Goal: Find specific page/section: Find specific page/section

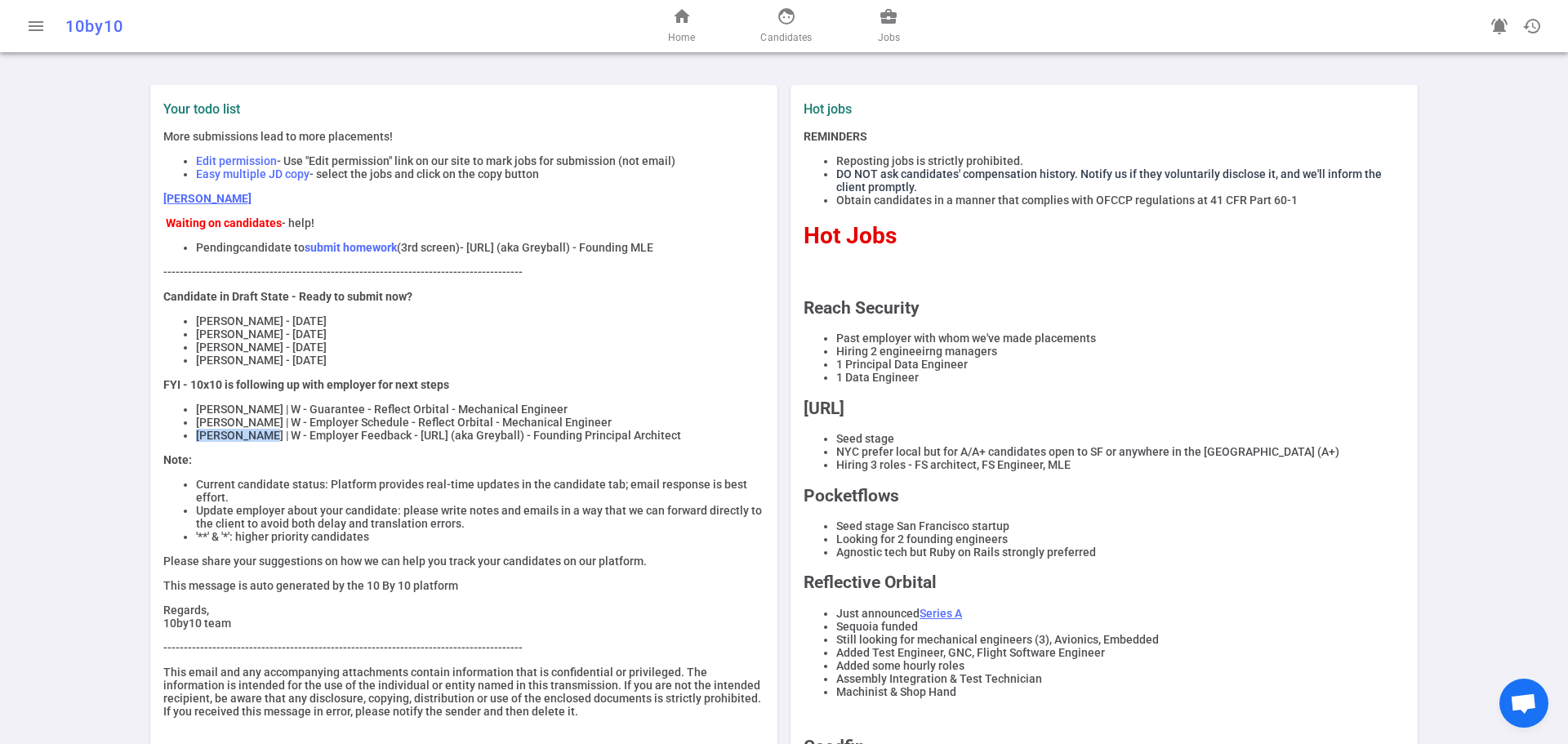
drag, startPoint x: 189, startPoint y: 446, endPoint x: 256, endPoint y: 446, distance: 67.0
click at [256, 442] on ul "[PERSON_NAME] | W - Guarantee - Reflect Orbital - Mechanical Engineer [PERSON_N…" at bounding box center [464, 422] width 601 height 39
copy li "[PERSON_NAME]"
click at [779, 20] on span "face" at bounding box center [787, 17] width 20 height 20
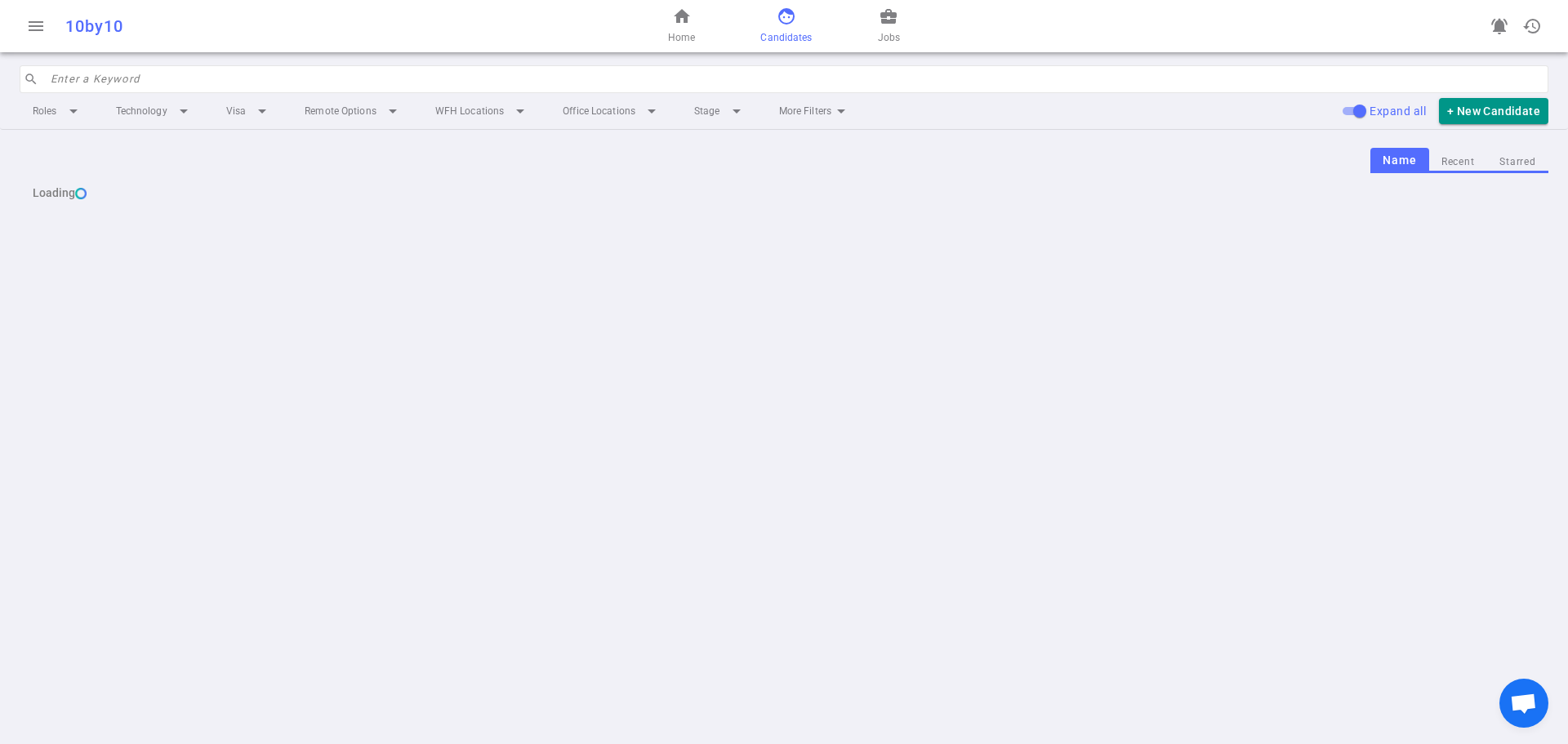
click at [395, 80] on input "search" at bounding box center [795, 79] width 1488 height 26
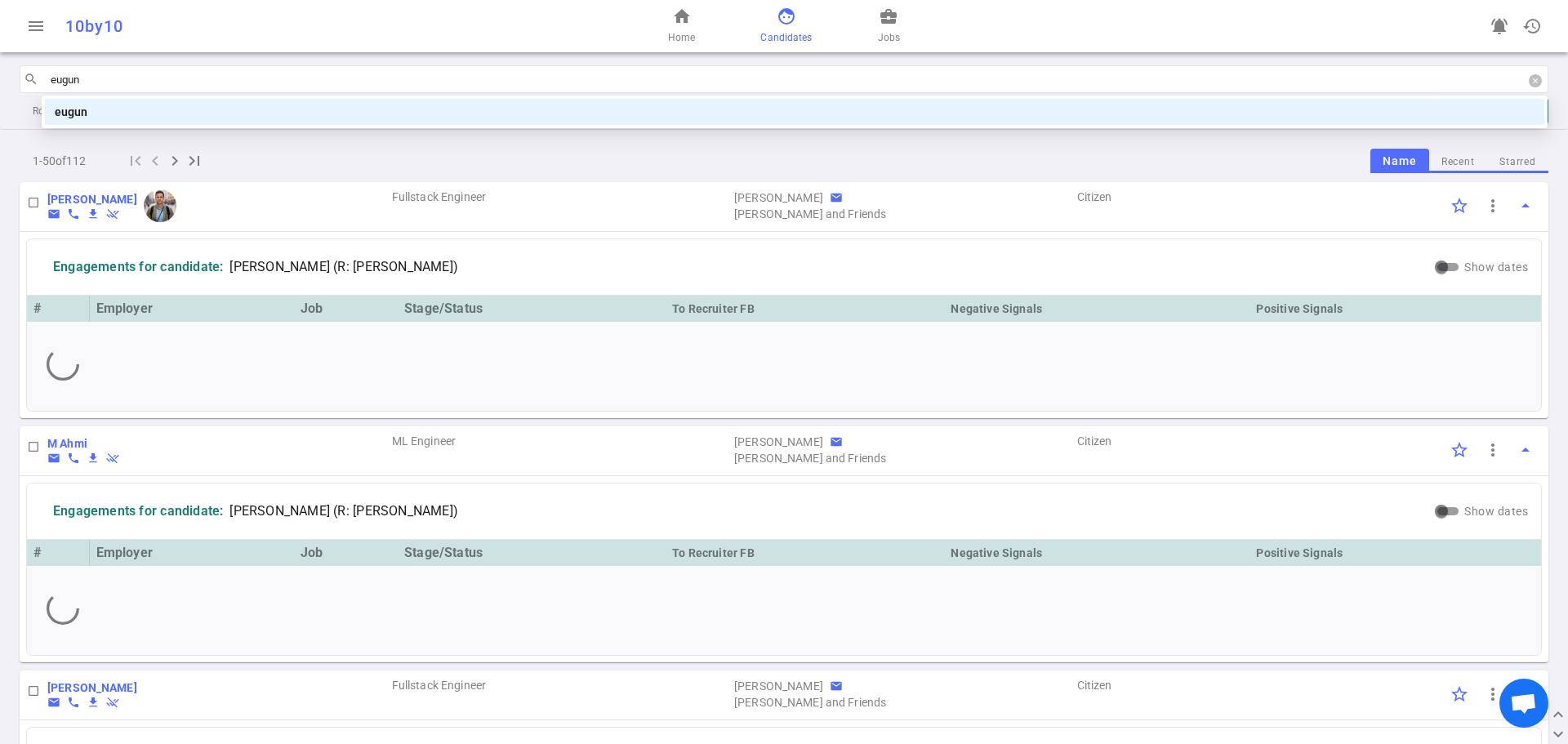
type input "[PERSON_NAME]"
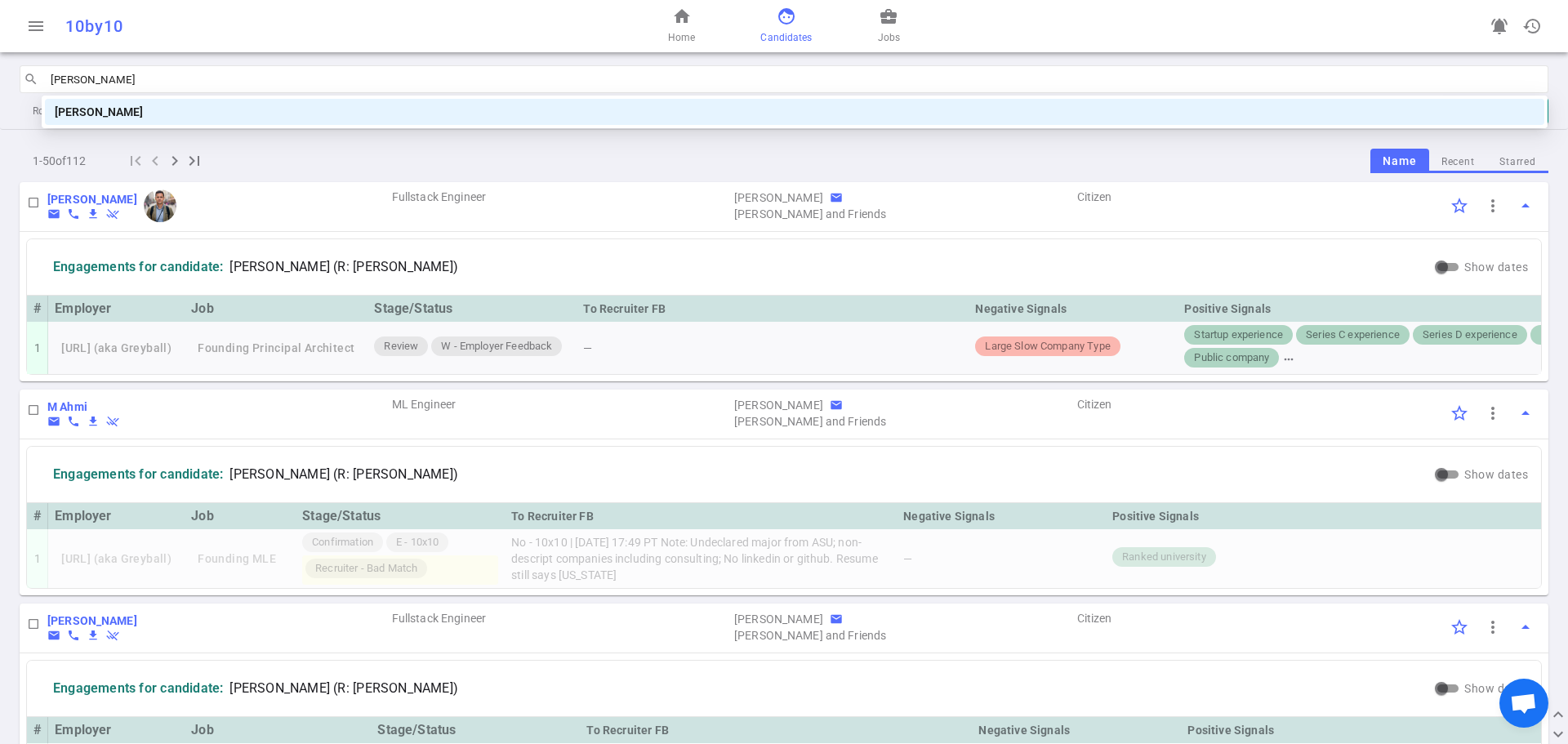
click at [139, 116] on div "[PERSON_NAME]" at bounding box center [795, 112] width 1480 height 18
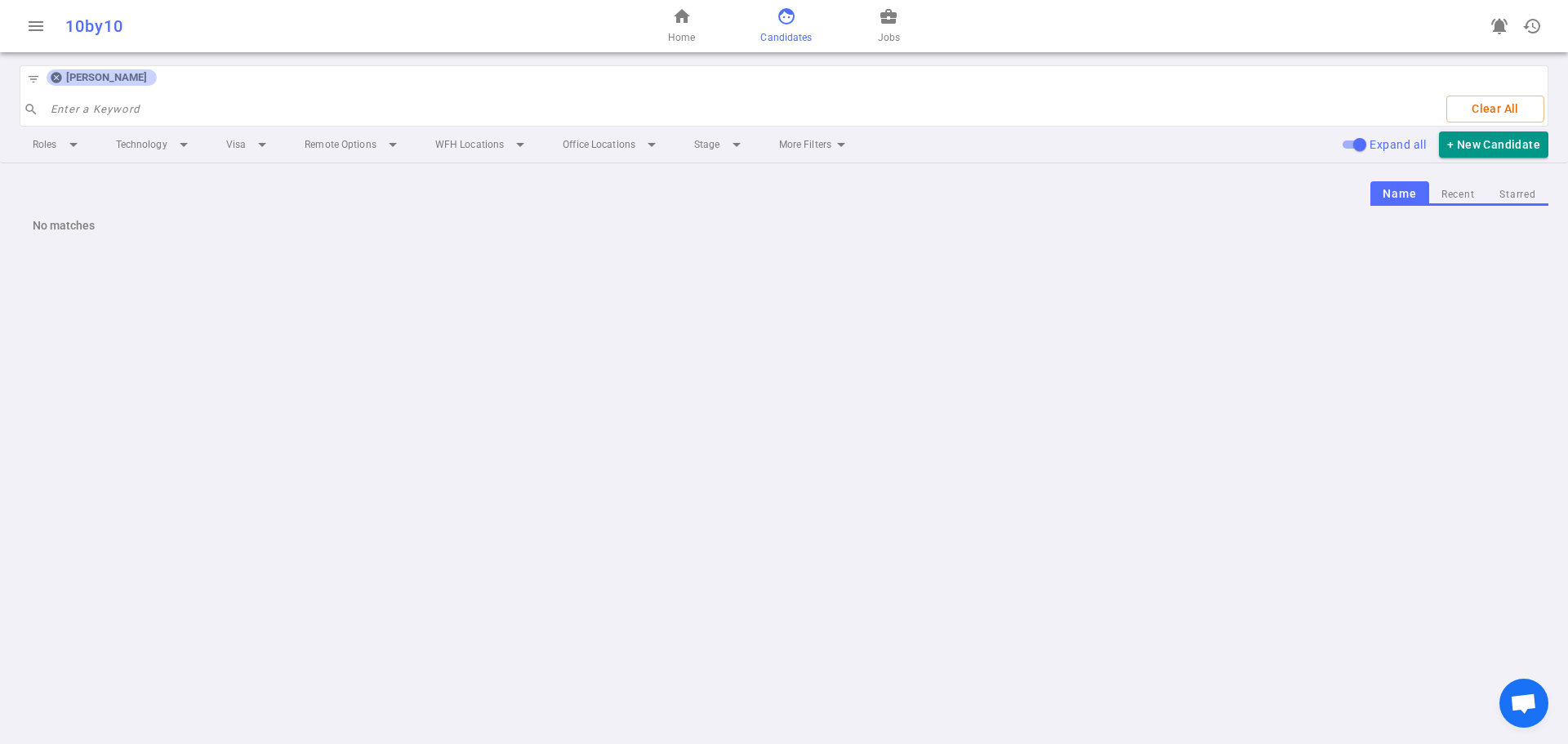
click at [53, 81] on icon at bounding box center [56, 77] width 11 height 11
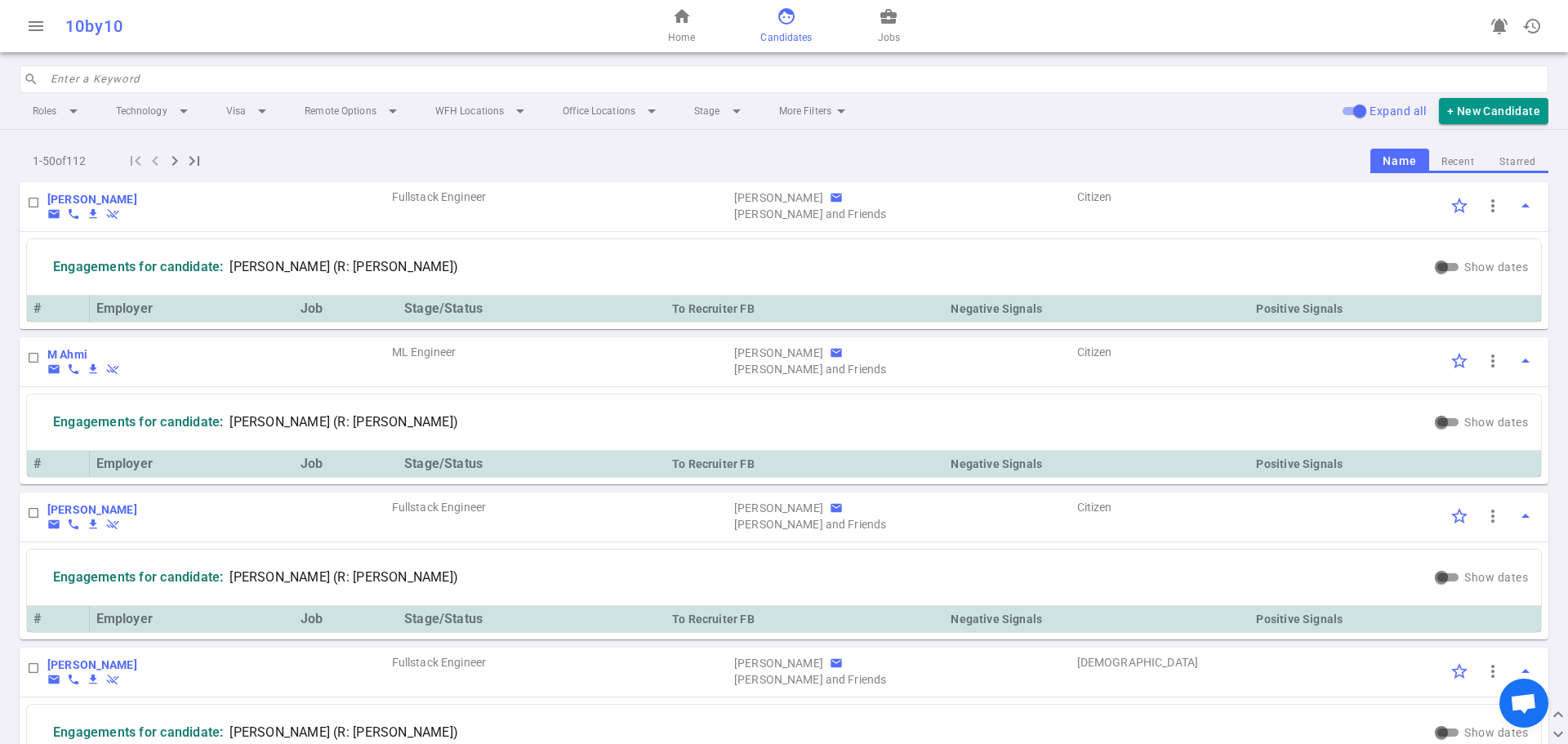
click at [57, 81] on input "search" at bounding box center [795, 79] width 1488 height 26
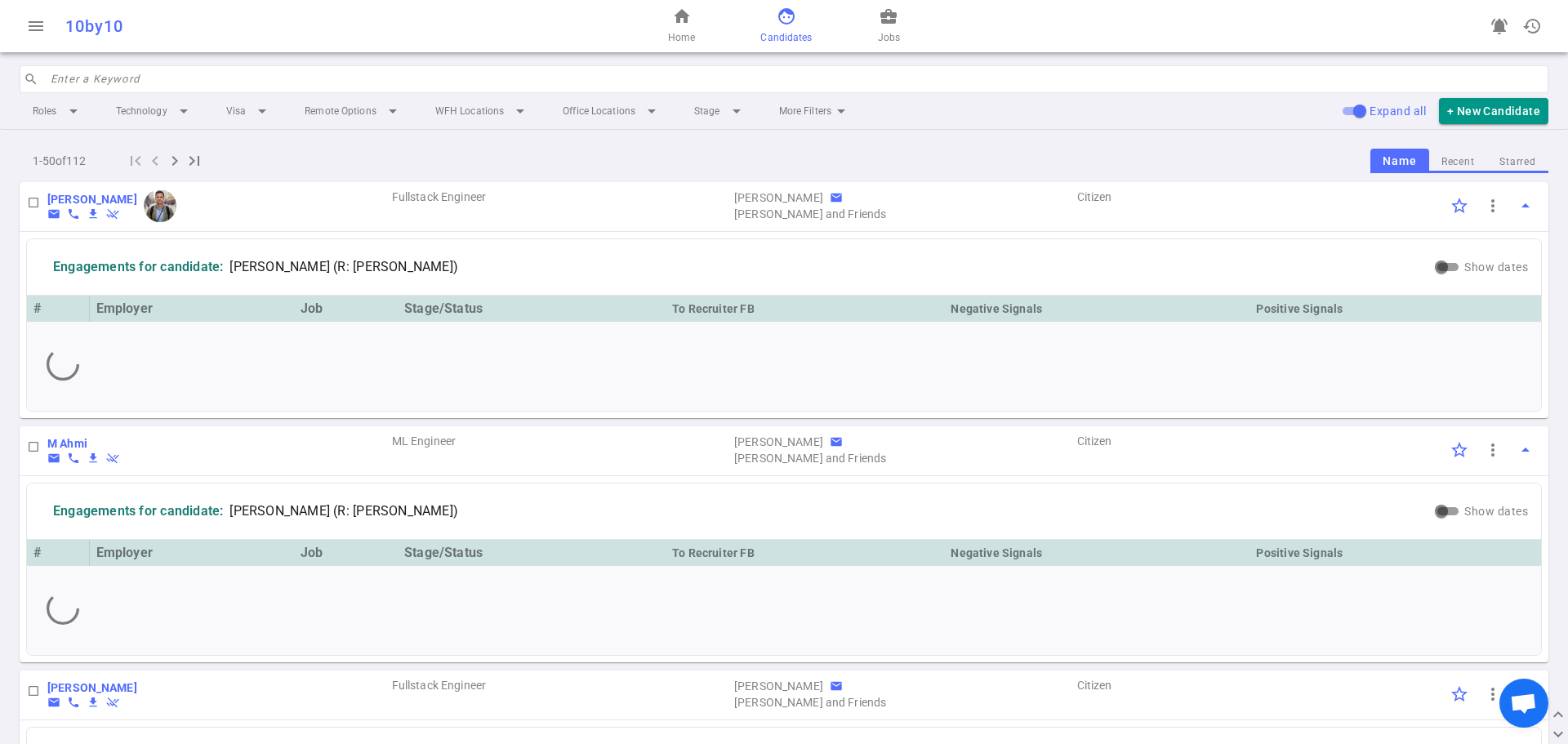
click at [93, 76] on input "search" at bounding box center [795, 79] width 1488 height 26
type input "eu"
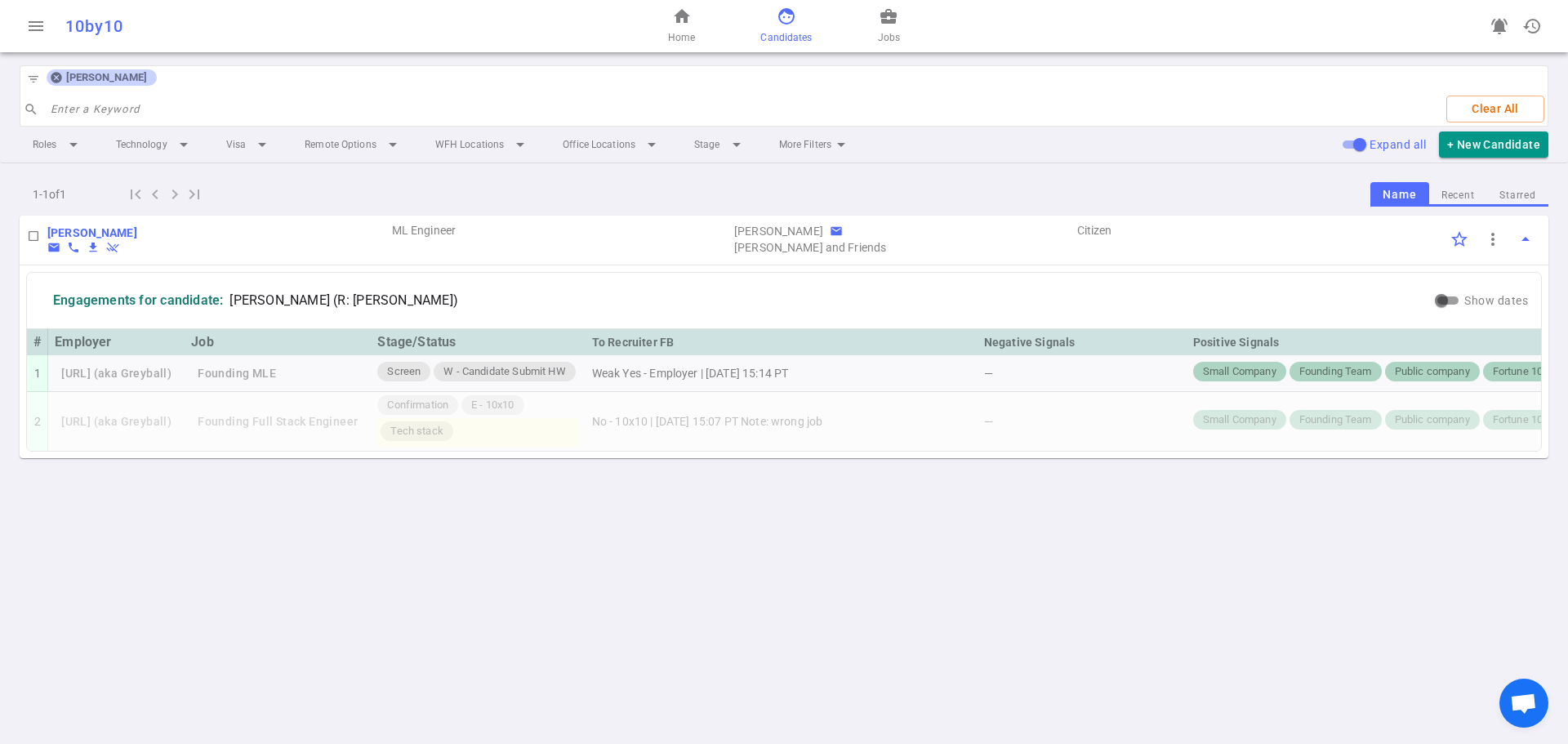
click at [60, 76] on icon at bounding box center [56, 77] width 11 height 11
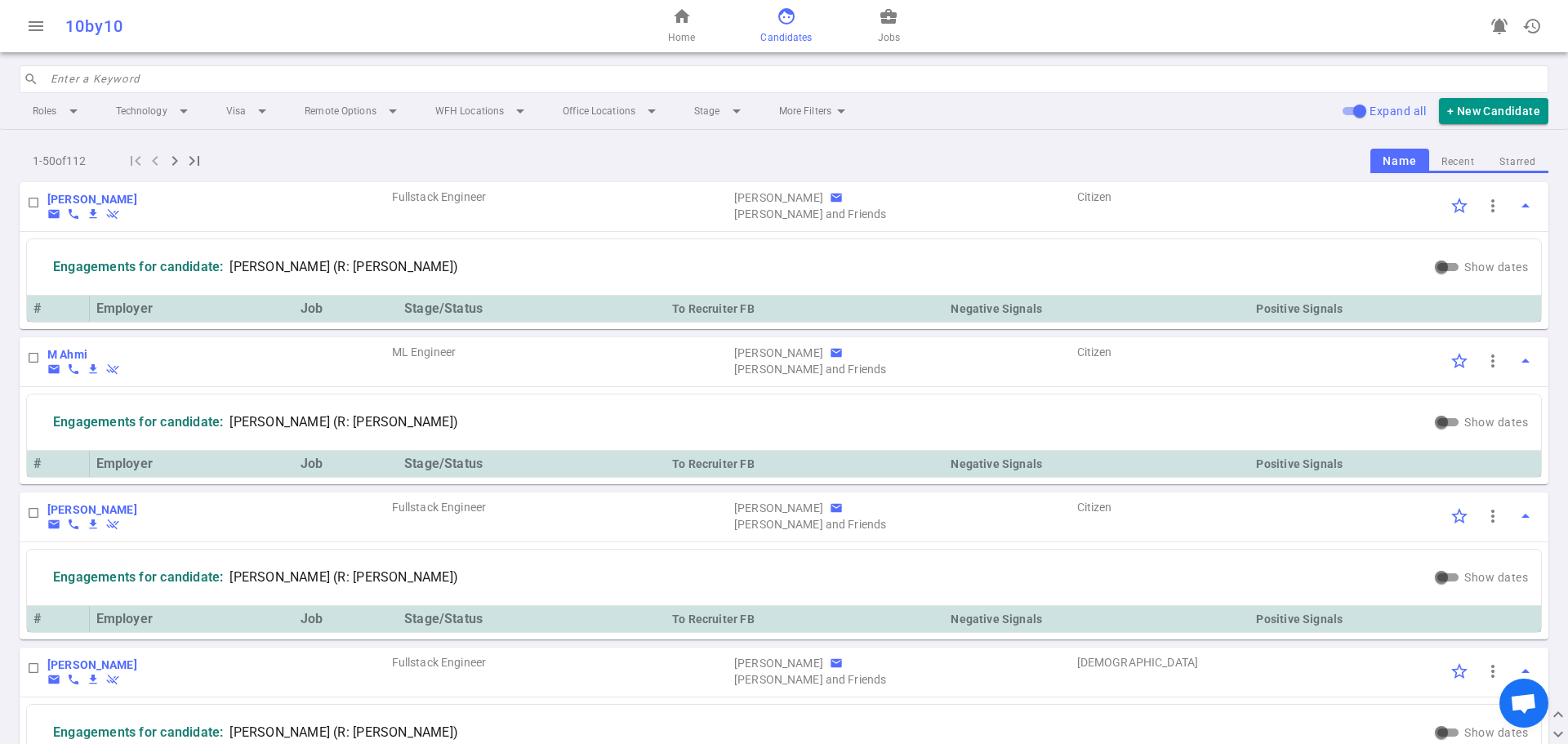
click at [57, 76] on input "search" at bounding box center [795, 79] width 1488 height 26
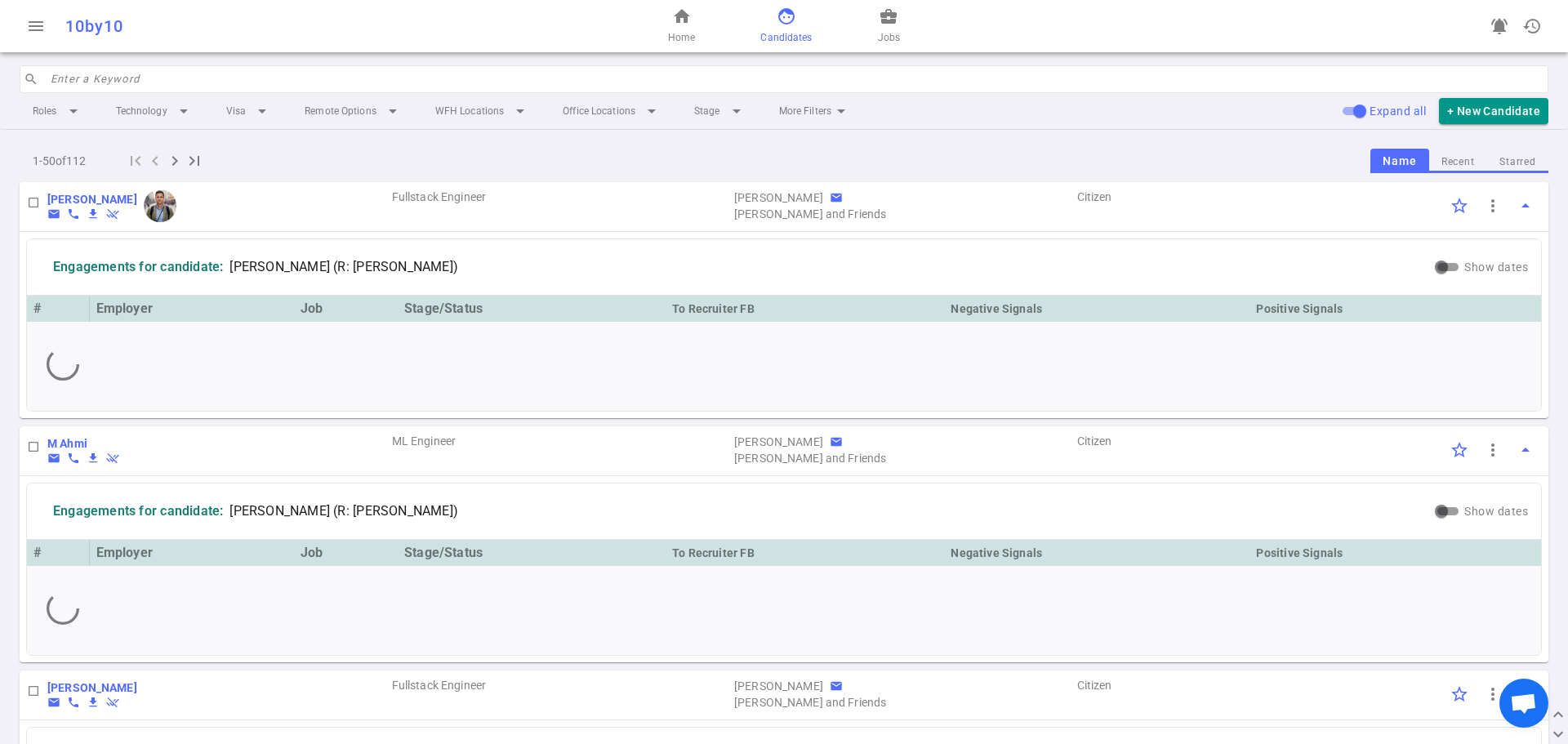
click at [106, 87] on input "search" at bounding box center [795, 79] width 1488 height 26
type input "a"
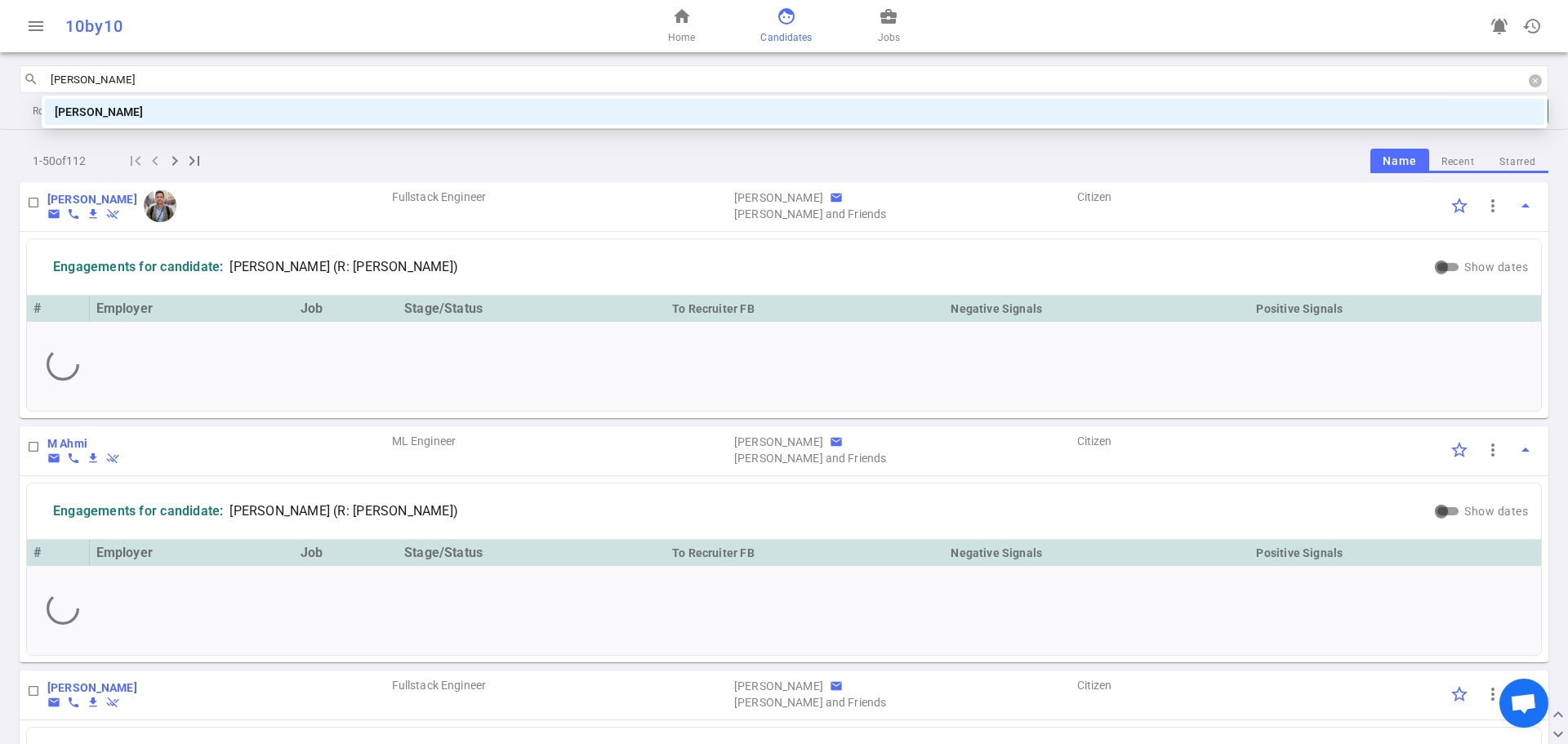
type input "laur"
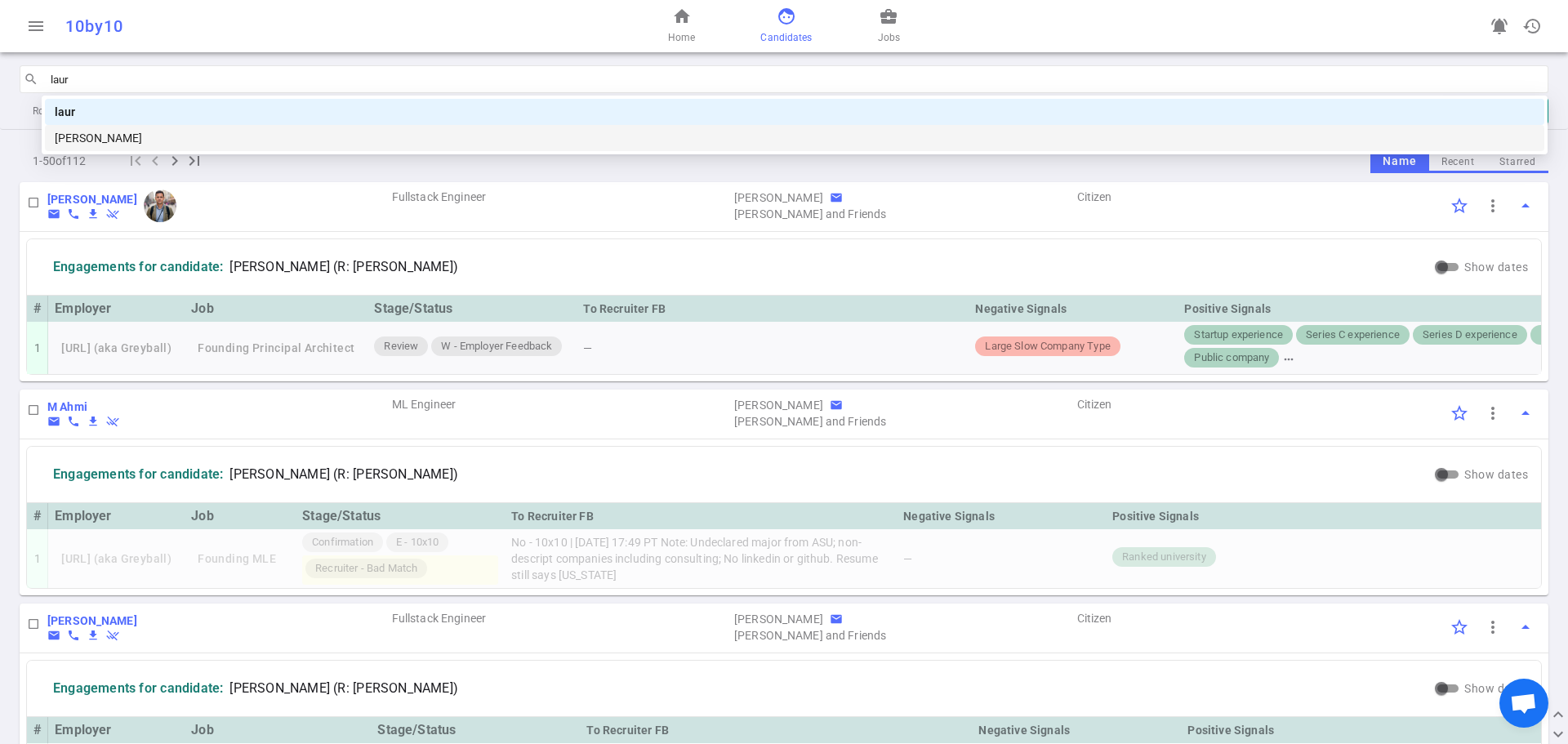
click at [114, 136] on div "[PERSON_NAME]" at bounding box center [795, 138] width 1480 height 18
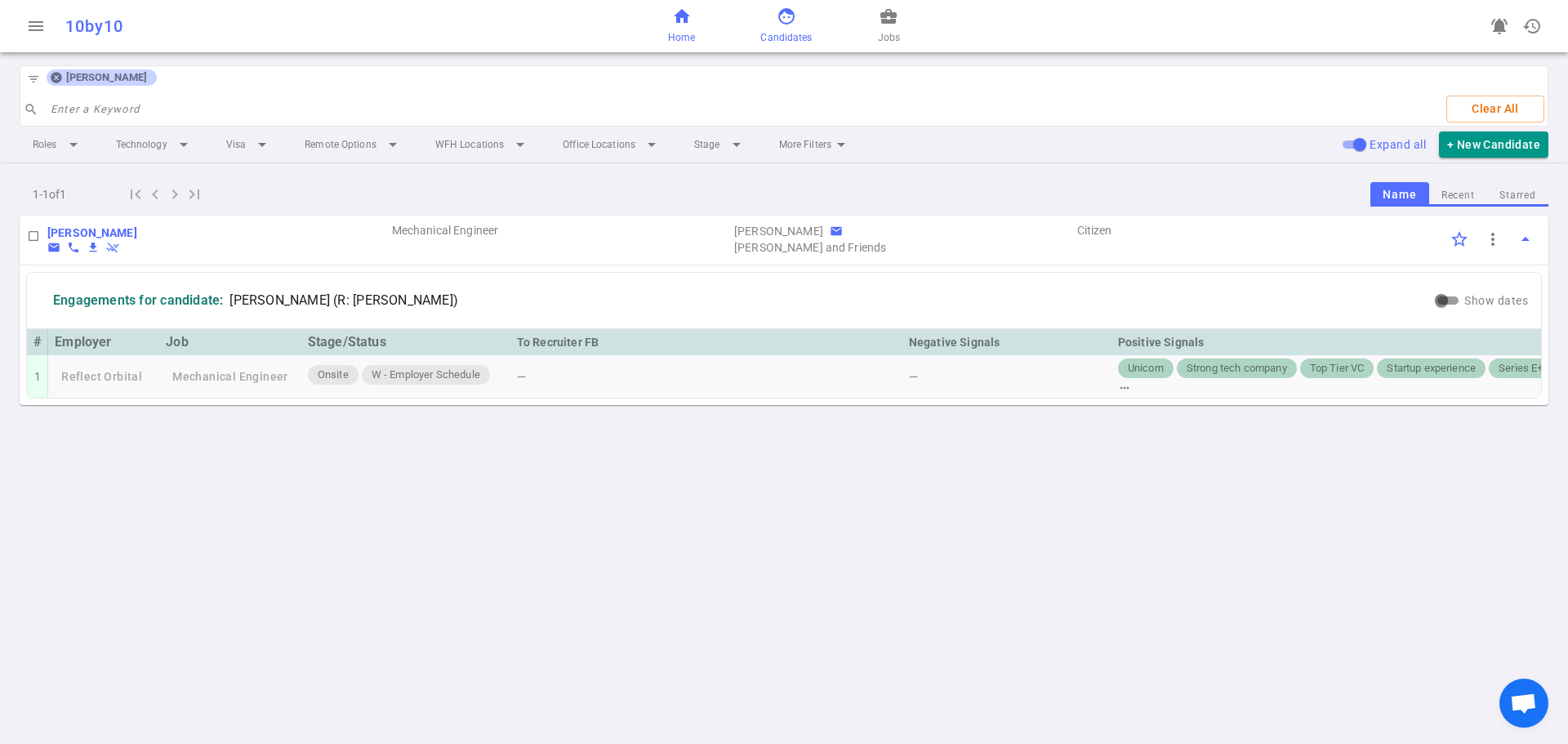
click at [683, 27] on link "home Home" at bounding box center [682, 26] width 27 height 39
